Goal: Task Accomplishment & Management: Complete application form

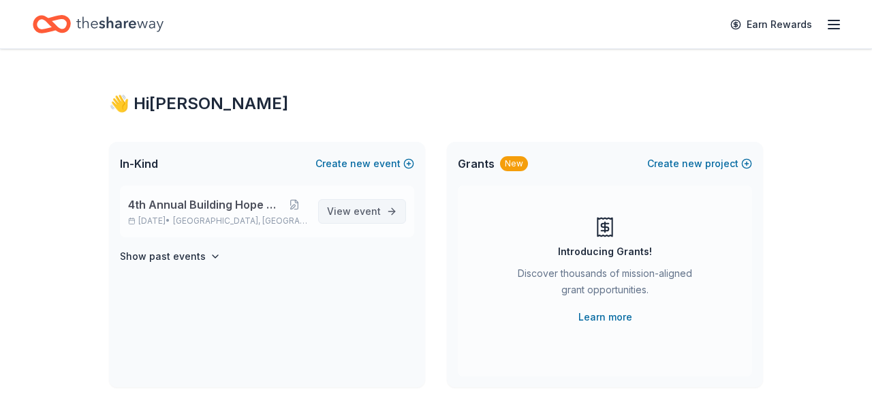
click at [381, 205] on span "event" at bounding box center [367, 211] width 27 height 12
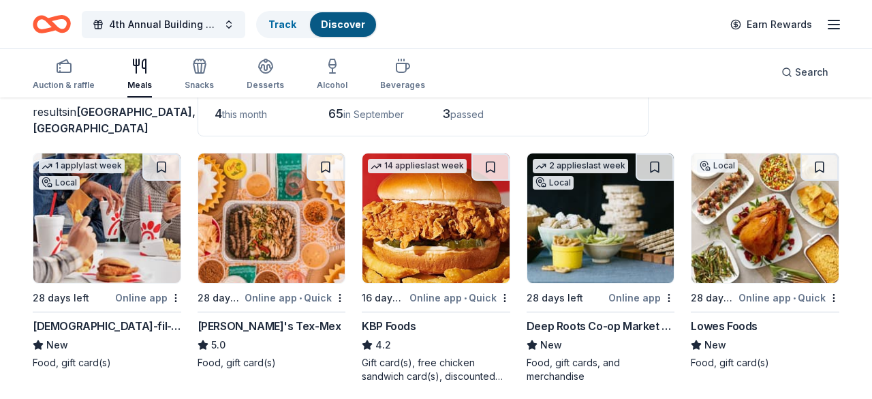
scroll to position [106, 0]
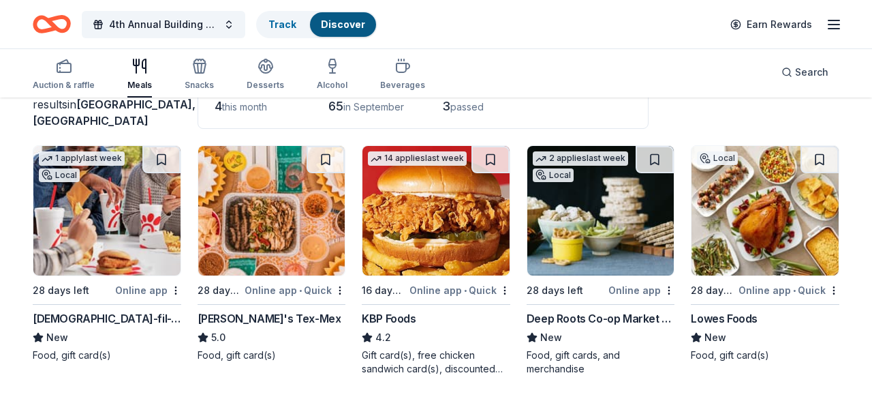
click at [114, 209] on img at bounding box center [106, 210] width 147 height 129
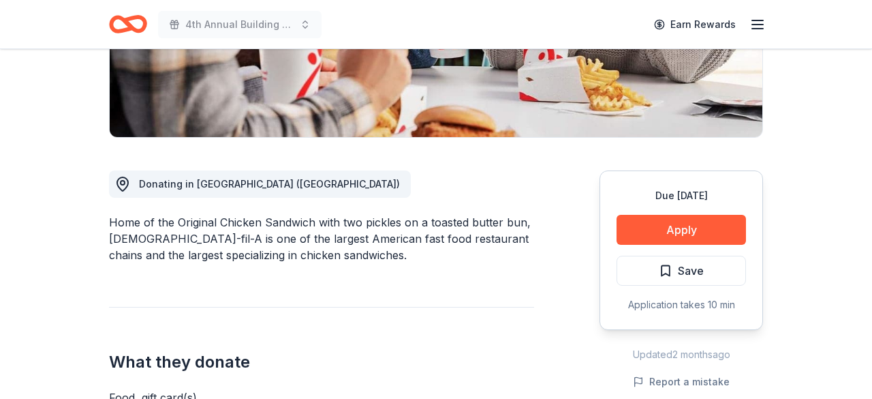
scroll to position [326, 0]
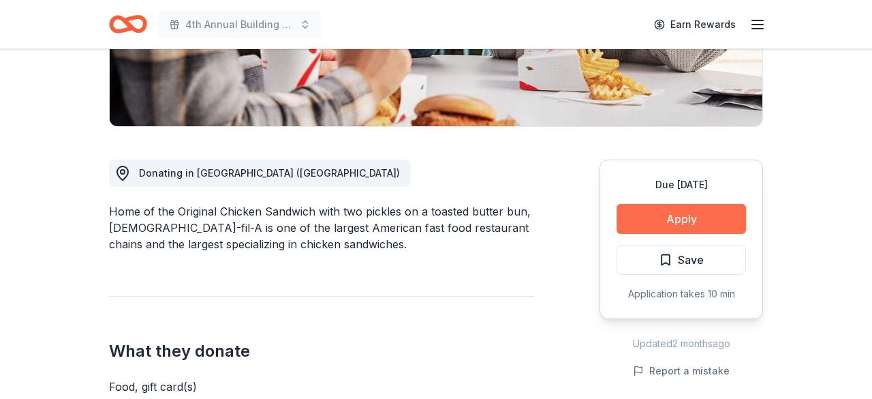
click at [687, 204] on button "Apply" at bounding box center [681, 219] width 129 height 30
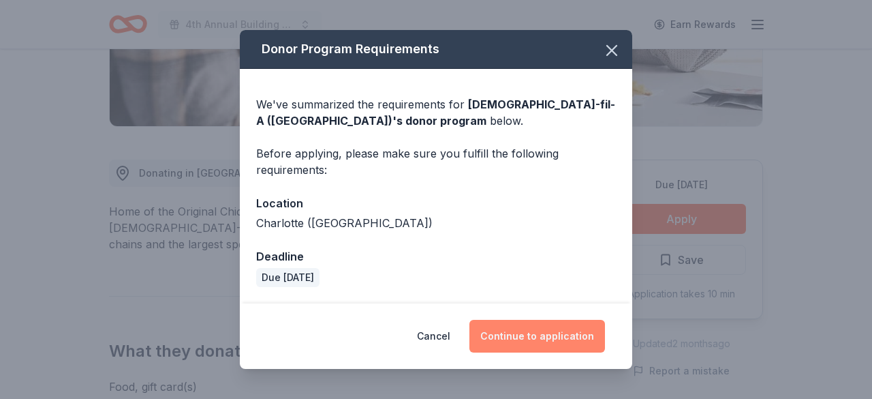
click at [533, 325] on button "Continue to application" at bounding box center [538, 336] width 136 height 33
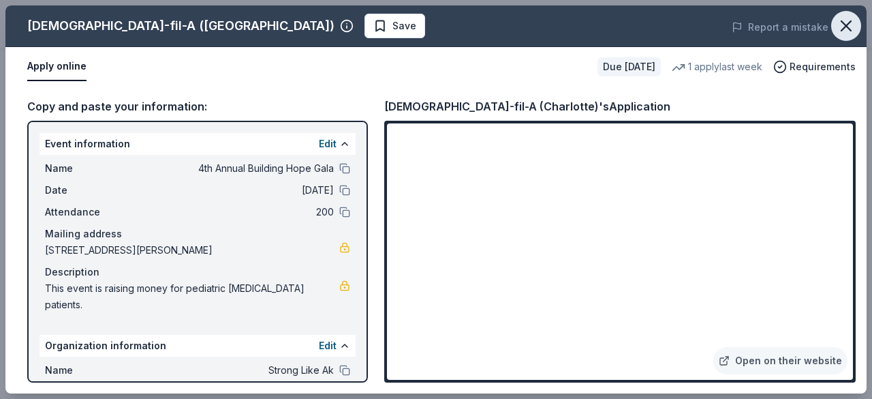
click at [846, 29] on icon "button" at bounding box center [846, 25] width 19 height 19
